Goal: Task Accomplishment & Management: Manage account settings

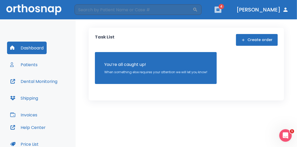
click at [221, 10] on button "button" at bounding box center [218, 10] width 7 height 6
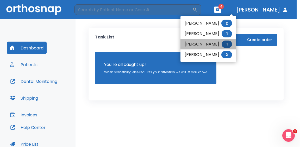
click at [215, 41] on li "[PERSON_NAME] 1" at bounding box center [209, 44] width 56 height 10
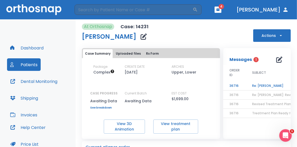
click at [259, 84] on td "Re: [PERSON_NAME]" at bounding box center [278, 85] width 65 height 9
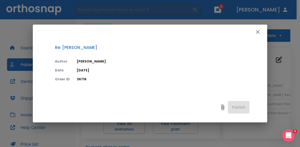
scroll to position [86, 0]
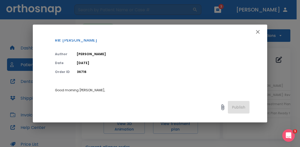
click at [99, 70] on p "36716" at bounding box center [163, 71] width 173 height 5
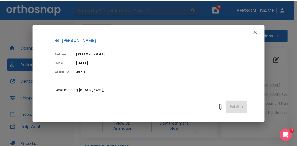
scroll to position [59, 0]
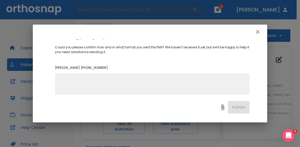
click at [260, 33] on icon "button" at bounding box center [258, 32] width 4 height 4
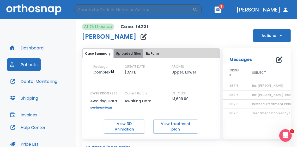
click at [132, 53] on button "Uploaded files" at bounding box center [128, 53] width 29 height 9
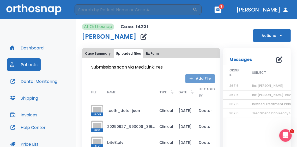
click at [199, 77] on button "Add File" at bounding box center [199, 78] width 29 height 9
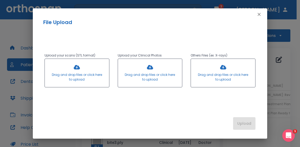
click at [222, 71] on div at bounding box center [223, 73] width 64 height 28
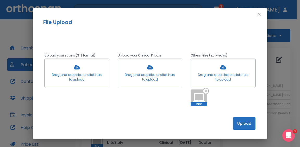
click at [247, 120] on button "Upload" at bounding box center [244, 123] width 22 height 13
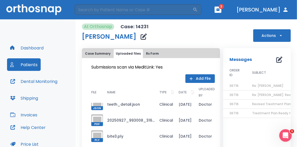
scroll to position [0, 0]
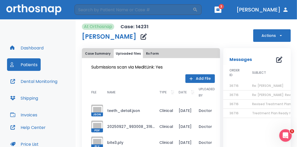
click at [193, 32] on div "At Orthosnap Case: 14231 [PERSON_NAME] Actions" at bounding box center [186, 32] width 209 height 18
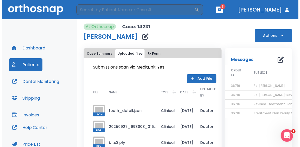
scroll to position [10, 0]
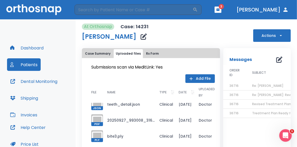
click at [202, 34] on div "At Orthosnap Case: 14231 [PERSON_NAME] Actions" at bounding box center [186, 32] width 209 height 18
click at [224, 8] on span "3" at bounding box center [221, 6] width 5 height 5
click at [220, 10] on icon "button" at bounding box center [218, 10] width 4 height 4
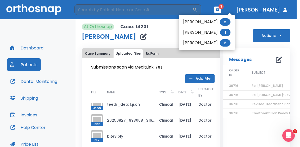
click at [240, 37] on div at bounding box center [150, 73] width 300 height 147
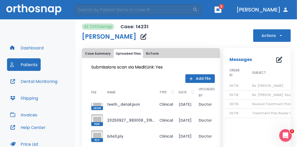
click at [268, 84] on span "Re: [PERSON_NAME]" at bounding box center [267, 85] width 31 height 4
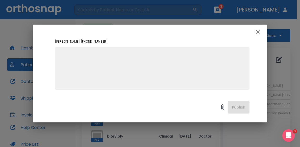
scroll to position [33, 0]
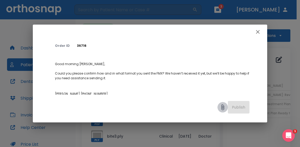
click at [223, 109] on icon at bounding box center [223, 107] width 6 height 6
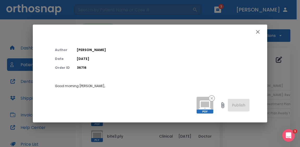
scroll to position [90, 0]
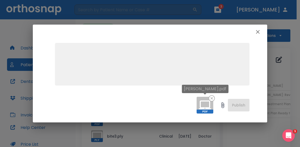
click at [211, 97] on icon at bounding box center [212, 98] width 6 height 6
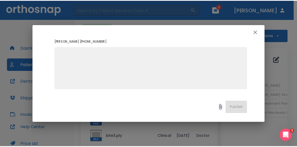
scroll to position [86, 0]
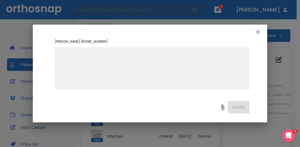
click at [259, 30] on icon "button" at bounding box center [258, 32] width 6 height 6
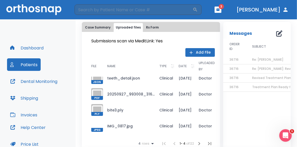
scroll to position [0, 0]
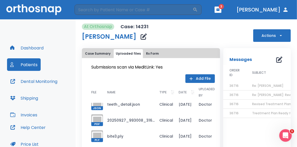
click at [150, 56] on button "Rx Form" at bounding box center [152, 53] width 17 height 9
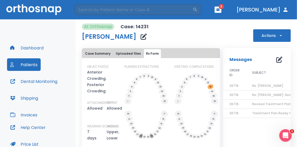
drag, startPoint x: 92, startPoint y: 53, endPoint x: 112, endPoint y: 53, distance: 20.1
click at [95, 53] on button "Case Summary" at bounding box center [98, 53] width 30 height 9
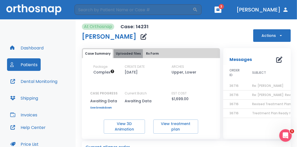
click at [128, 54] on button "Uploaded files" at bounding box center [128, 53] width 29 height 9
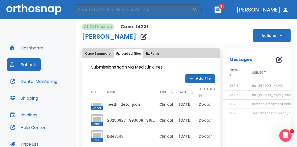
scroll to position [104, 0]
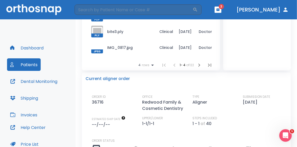
click at [223, 57] on div "Messages 0 ORDER ID SUBJECT DATE 36716 Re: [PERSON_NAME] [DATE] 36716 Re: [PERS…" at bounding box center [257, 7] width 68 height 126
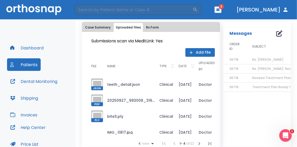
scroll to position [10, 0]
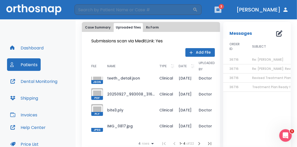
click at [221, 13] on button "button" at bounding box center [218, 10] width 7 height 6
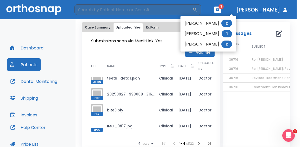
click at [232, 10] on div at bounding box center [150, 73] width 300 height 147
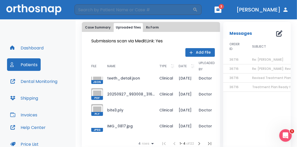
click at [199, 52] on button "Add File" at bounding box center [199, 52] width 29 height 9
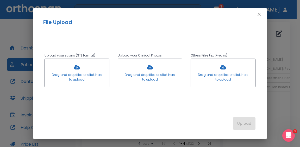
click at [218, 82] on div at bounding box center [223, 73] width 64 height 28
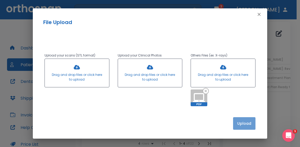
click at [243, 121] on button "Upload" at bounding box center [244, 123] width 22 height 13
